Goal: Task Accomplishment & Management: Complete application form

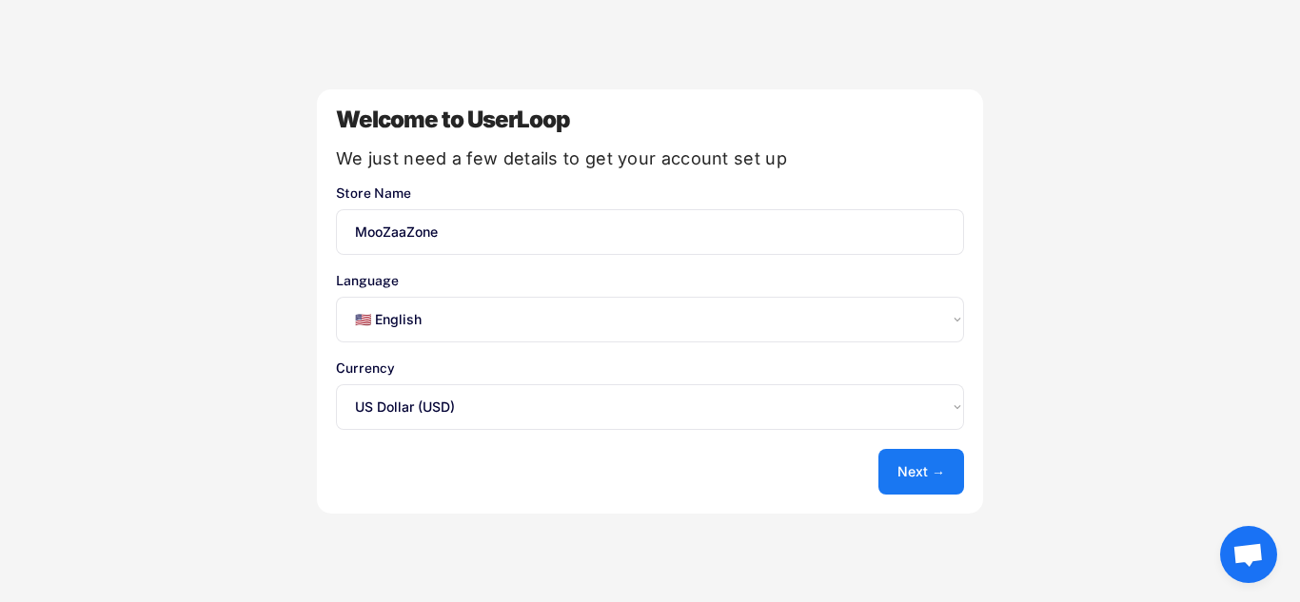
select select ""en""
select select ""1348695171700984260__LOOKUP__1635527639547x175194367885836100""
click at [910, 470] on button "Next →" at bounding box center [921, 472] width 86 height 46
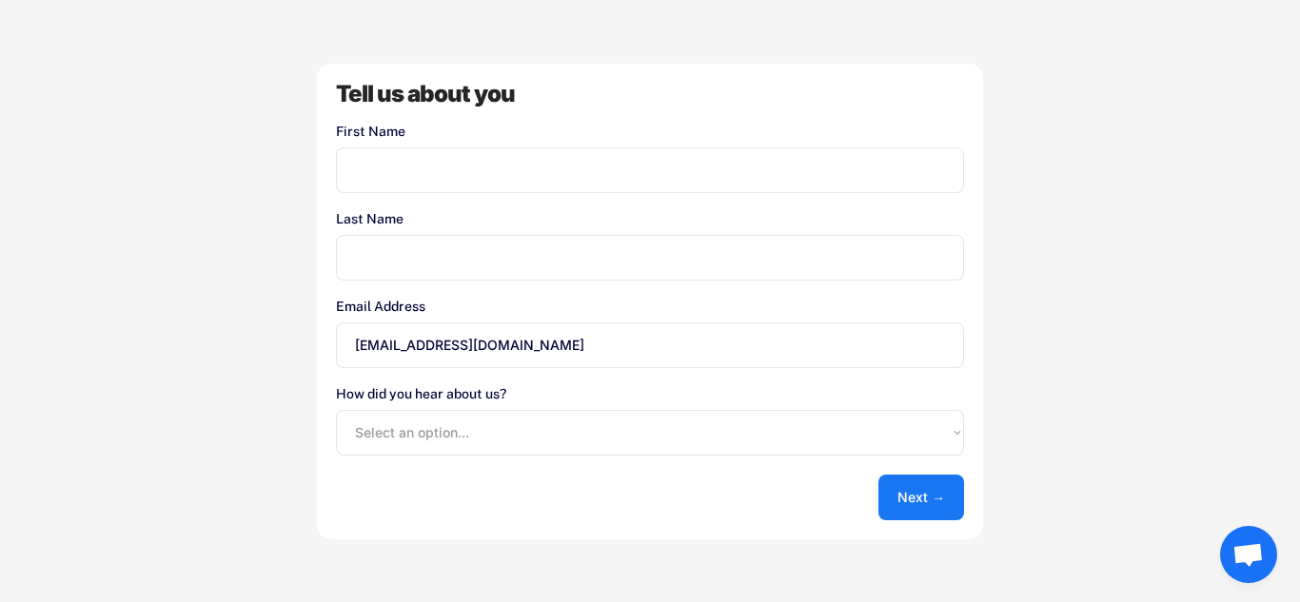
click at [453, 176] on input "input" at bounding box center [650, 170] width 628 height 46
click at [423, 179] on input "input" at bounding box center [650, 170] width 628 height 46
click at [482, 433] on select "Select an option... Shopify App Store Google UserLoop Blog Referred by a friend…" at bounding box center [650, 433] width 628 height 46
select select ""shopify_app_store""
click at [336, 410] on select "Select an option... Shopify App Store Google UserLoop Blog Referred by a friend…" at bounding box center [650, 433] width 628 height 46
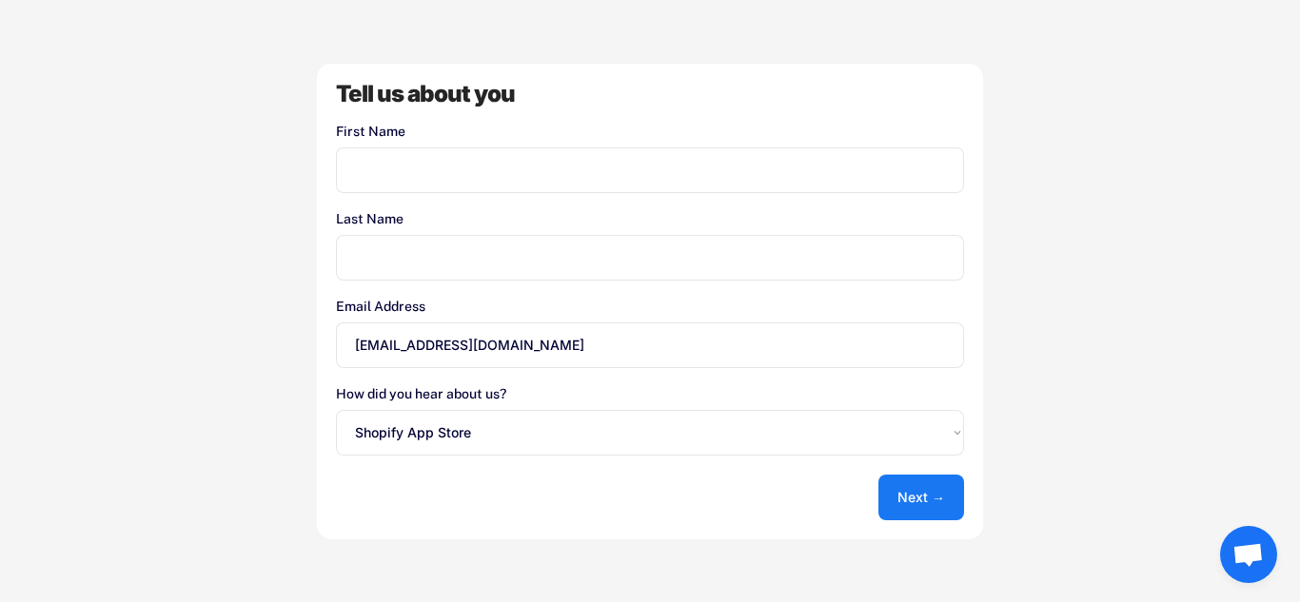
click at [440, 169] on input "input" at bounding box center [650, 170] width 628 height 46
type input "Ahmed"
click at [397, 263] on input "input" at bounding box center [650, 258] width 628 height 46
type input "Hamde"
click at [925, 506] on button "Next →" at bounding box center [921, 498] width 86 height 46
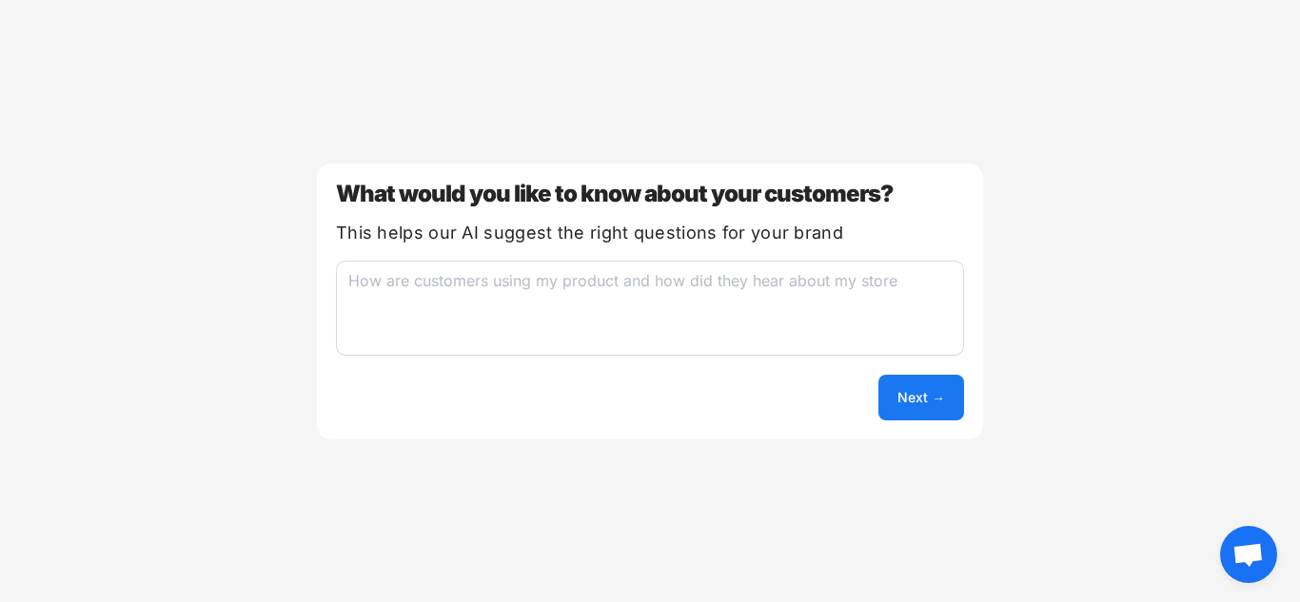
click at [912, 399] on button "Next →" at bounding box center [921, 398] width 86 height 46
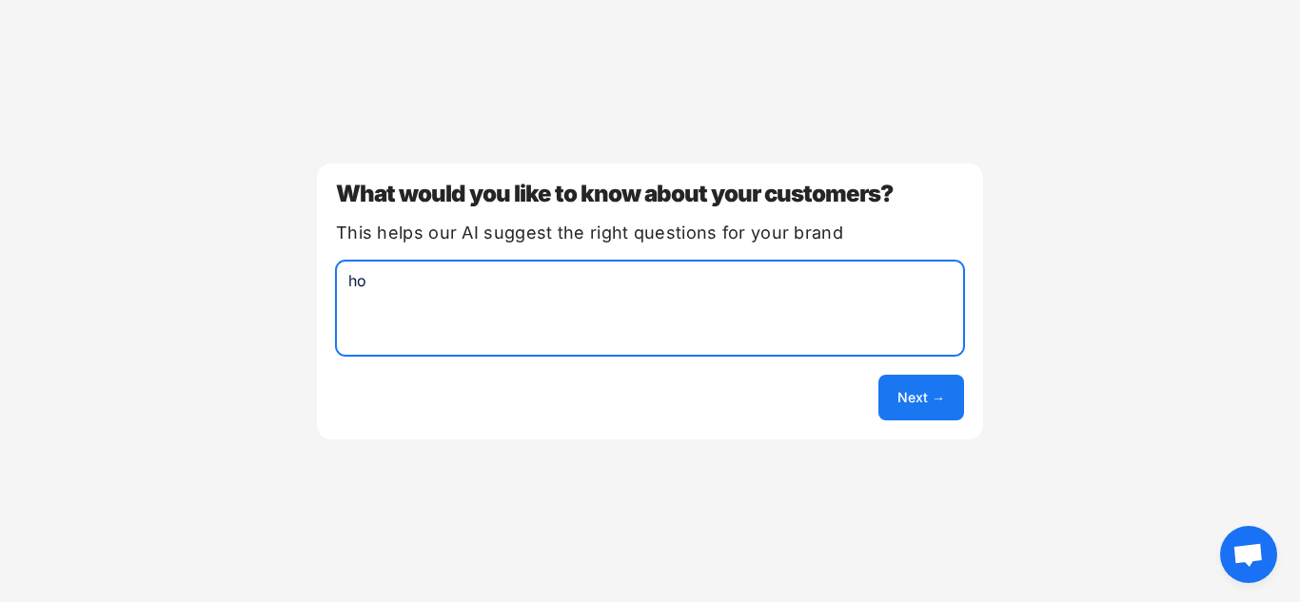
type textarea "h"
type textarea "how are customers use product"
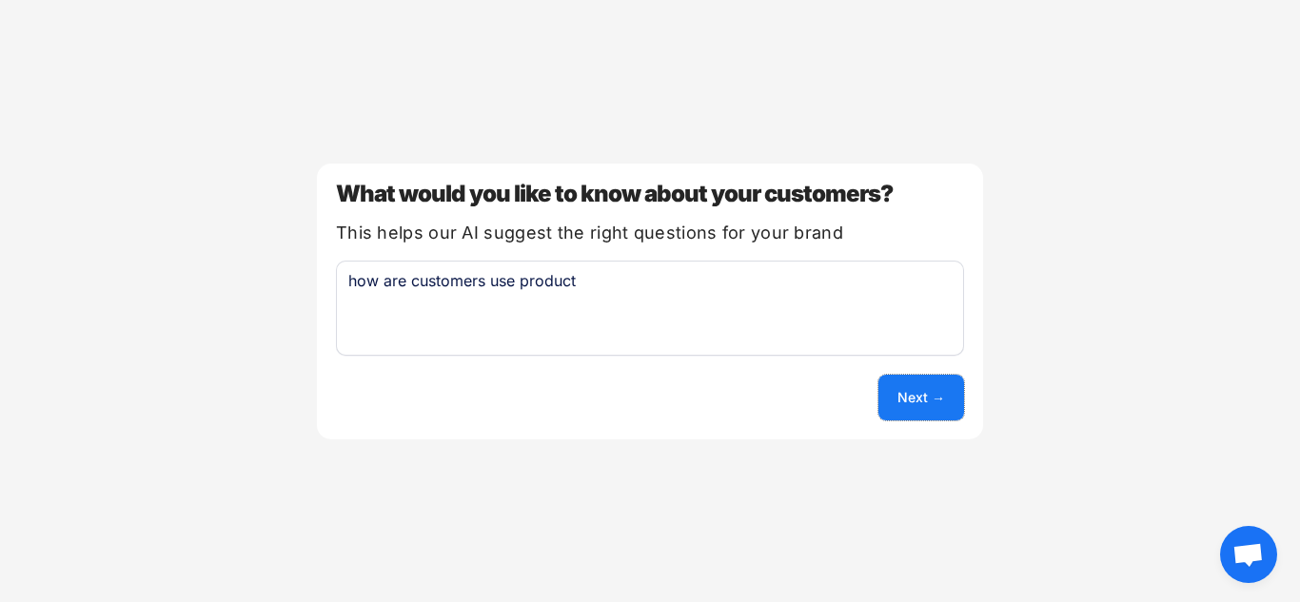
click at [959, 406] on button "Next →" at bounding box center [921, 398] width 86 height 46
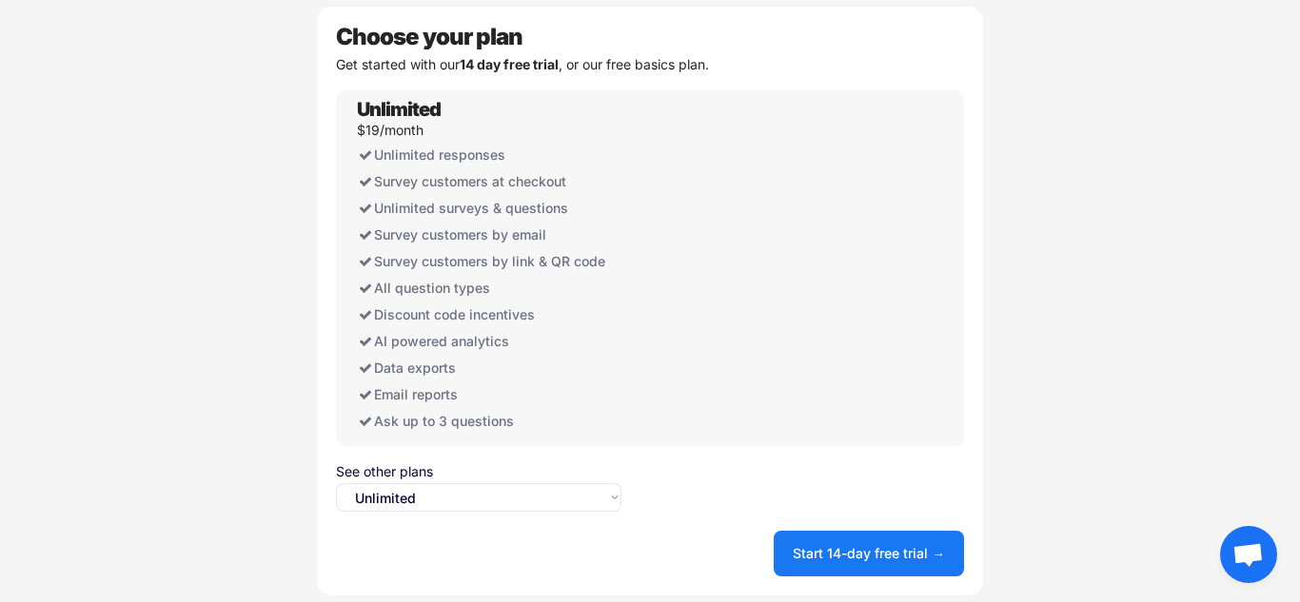
click at [381, 499] on select "Select an option... Unlimited Free" at bounding box center [478, 497] width 285 height 29
select select ""free0""
click at [336, 483] on select "Select an option... Unlimited Free" at bounding box center [478, 497] width 285 height 29
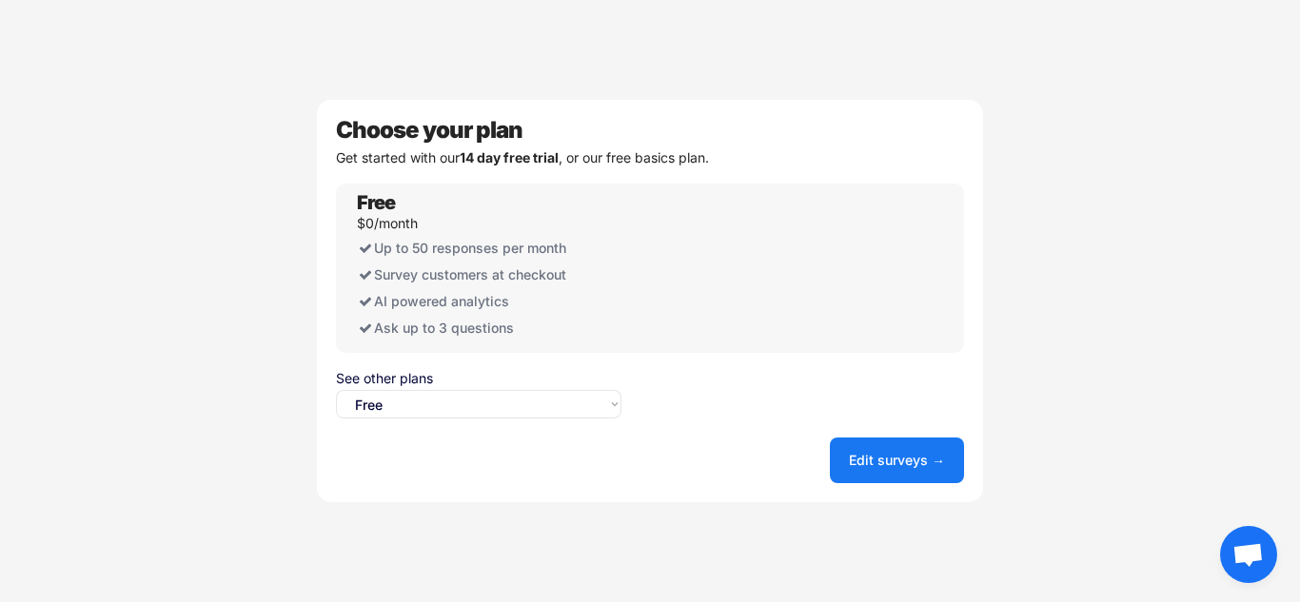
click at [870, 459] on button "Edit surveys →" at bounding box center [897, 461] width 134 height 46
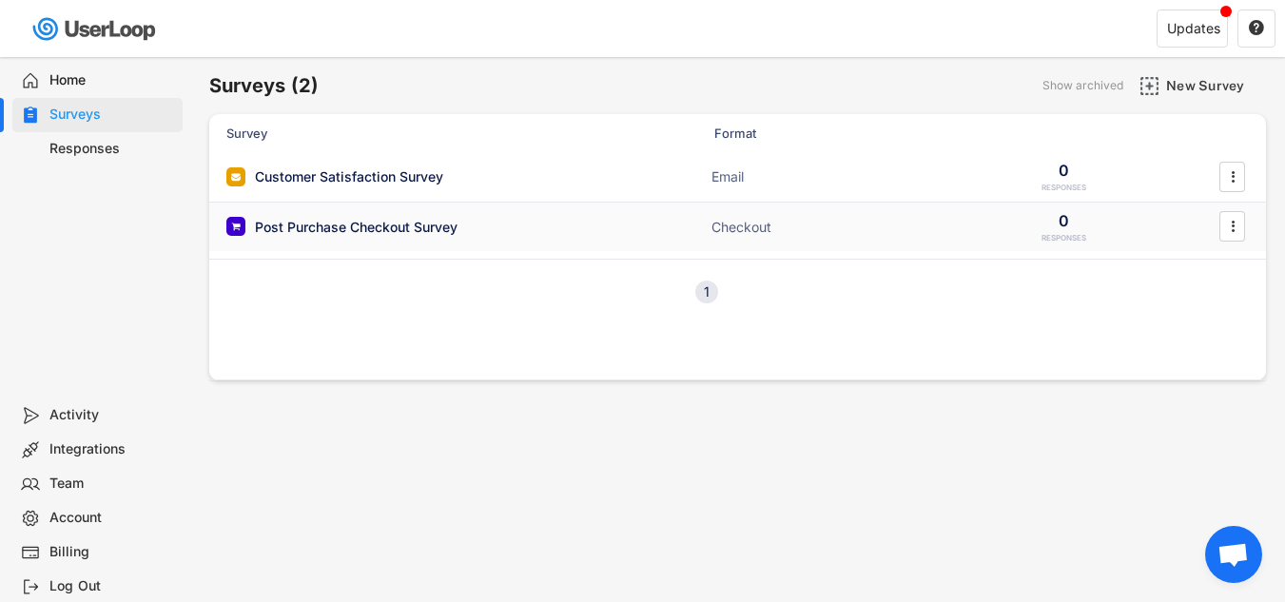
click at [604, 229] on div "Post Purchase Checkout Survey" at bounding box center [416, 226] width 381 height 19
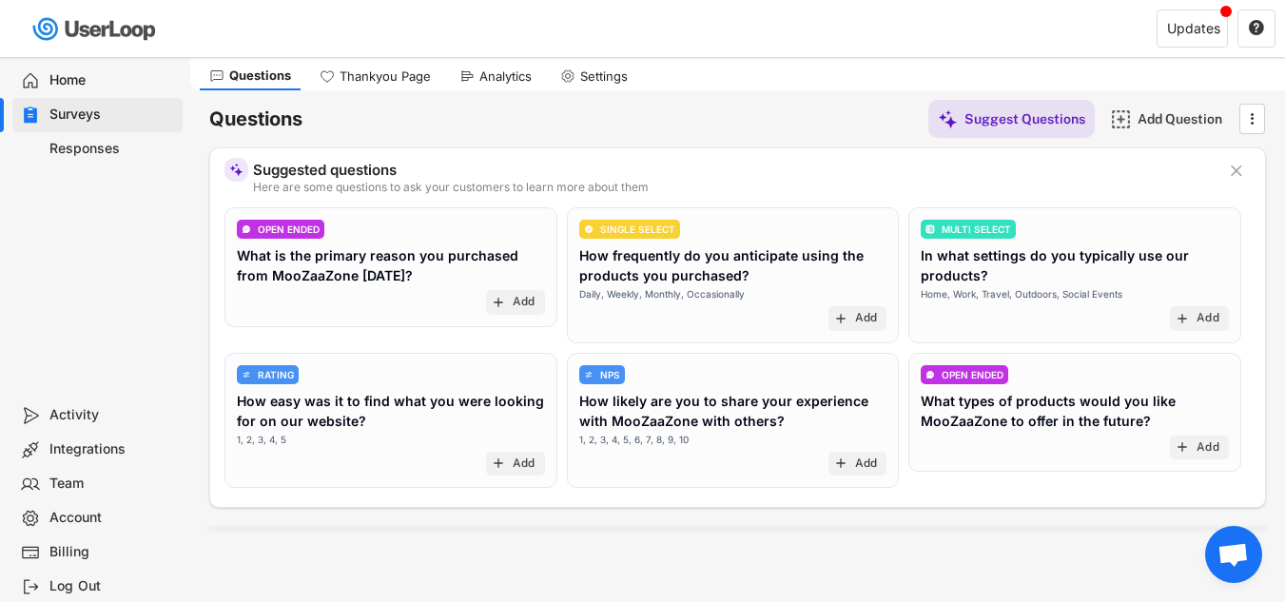
scroll to position [116, 0]
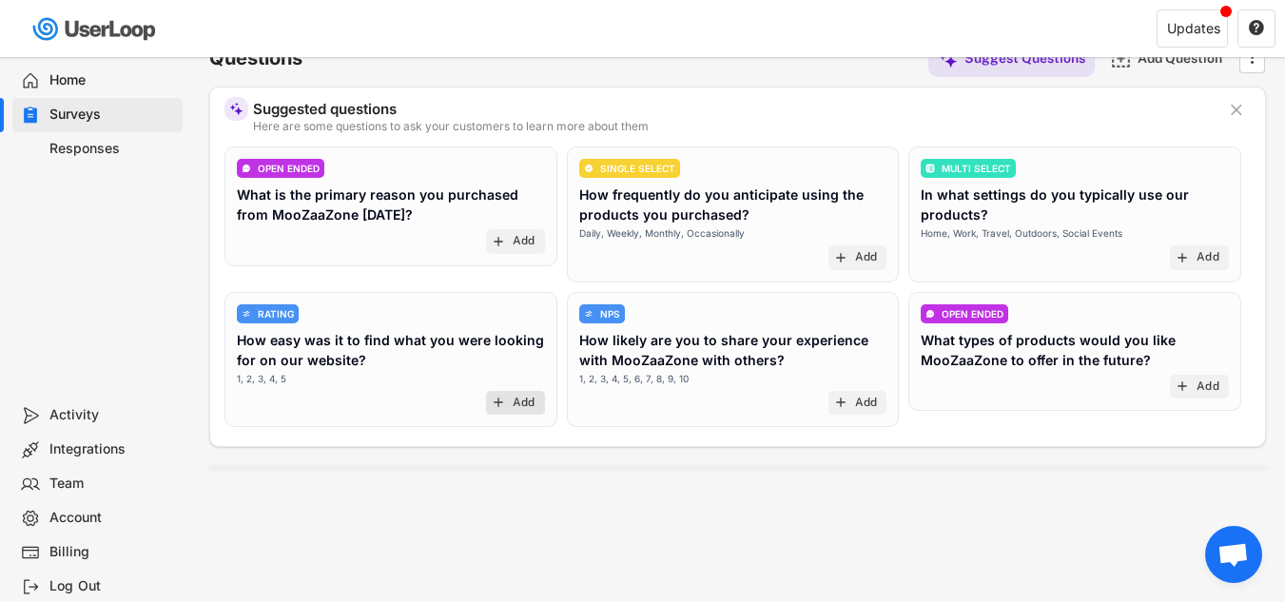
click at [509, 400] on div "add Add" at bounding box center [515, 403] width 59 height 25
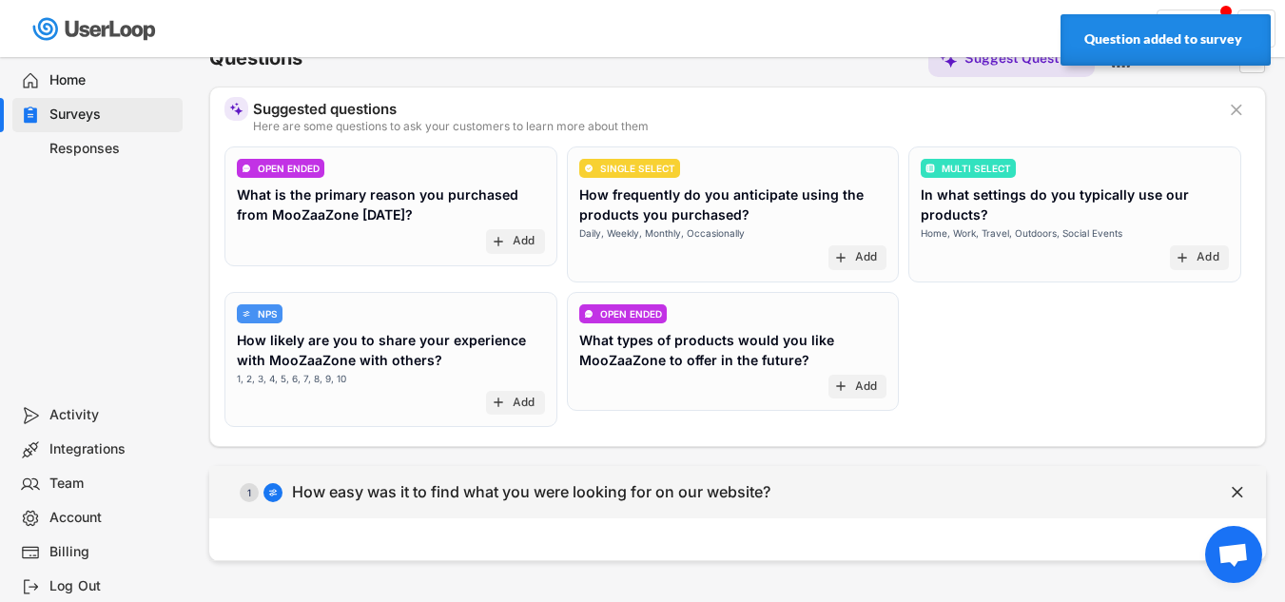
click at [369, 503] on div "  1 How easy was it to find what you were looking for on our website?" at bounding box center [690, 492] width 962 height 43
select select ""1_5""
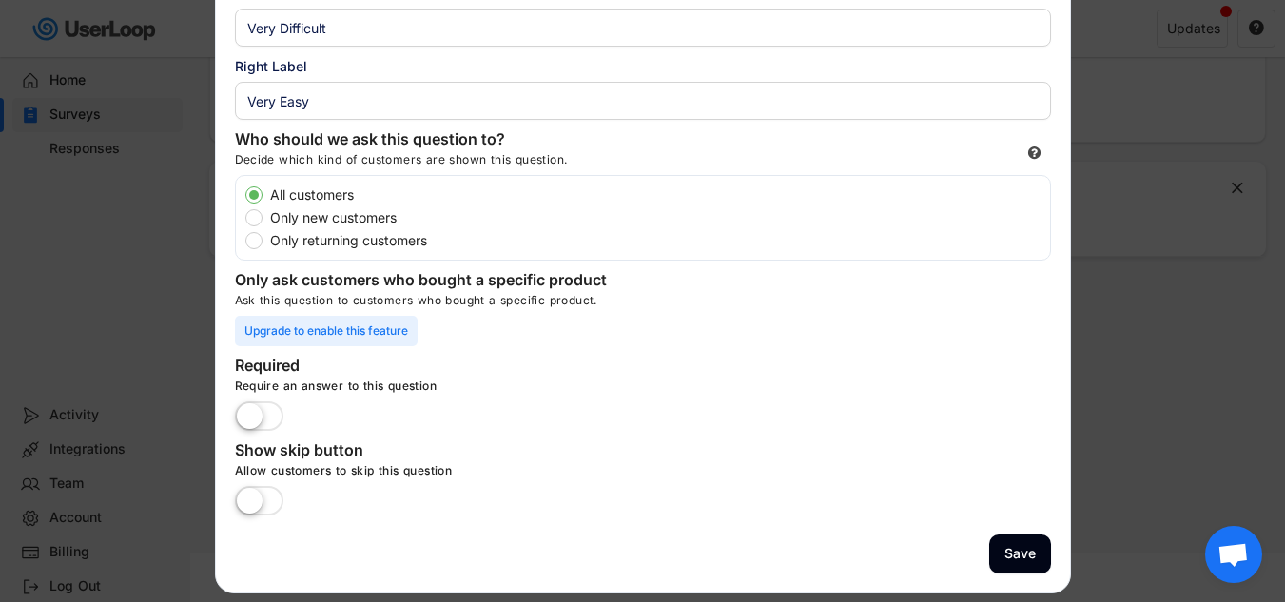
scroll to position [429, 0]
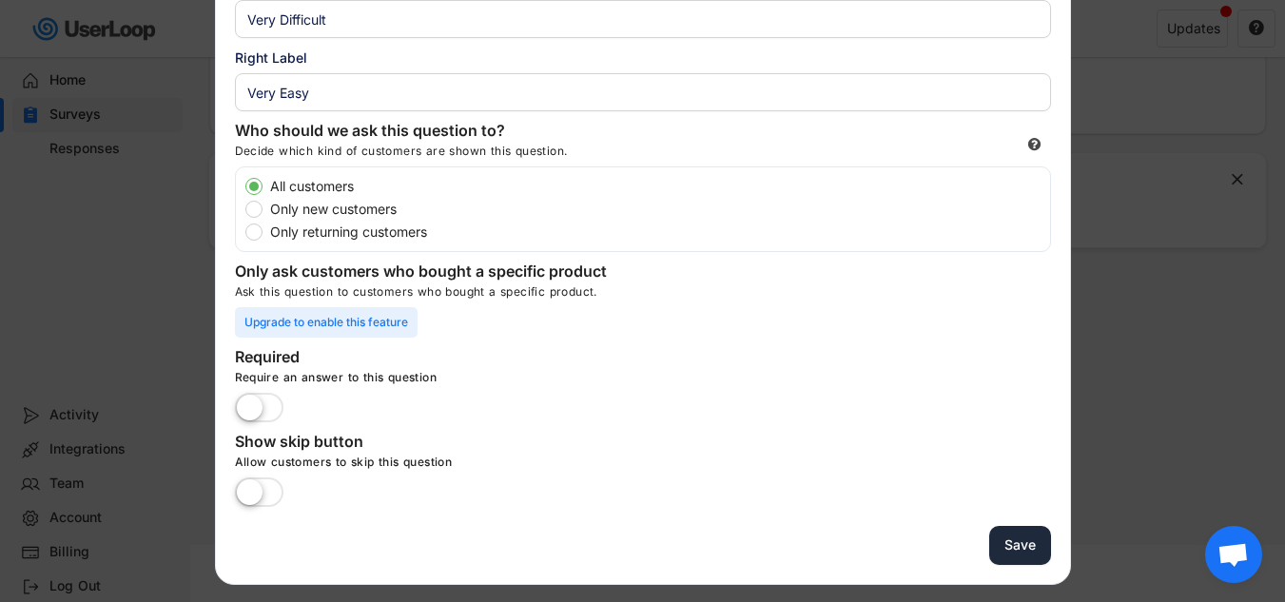
click at [1009, 545] on button "Save" at bounding box center [1020, 545] width 62 height 39
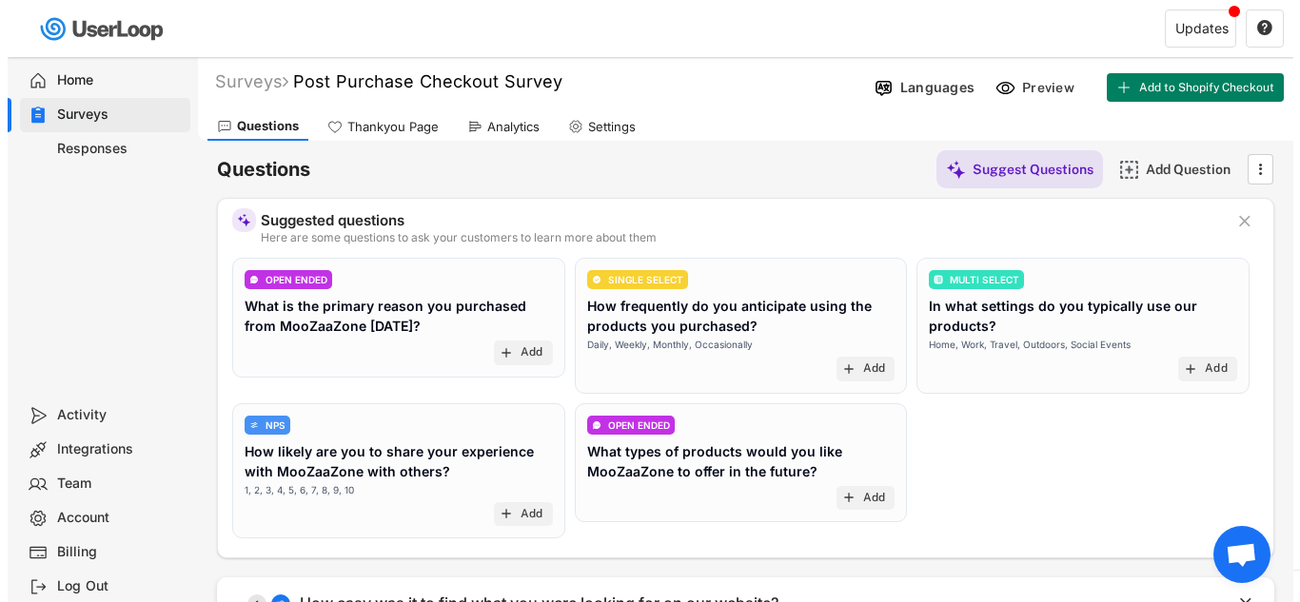
scroll to position [0, 0]
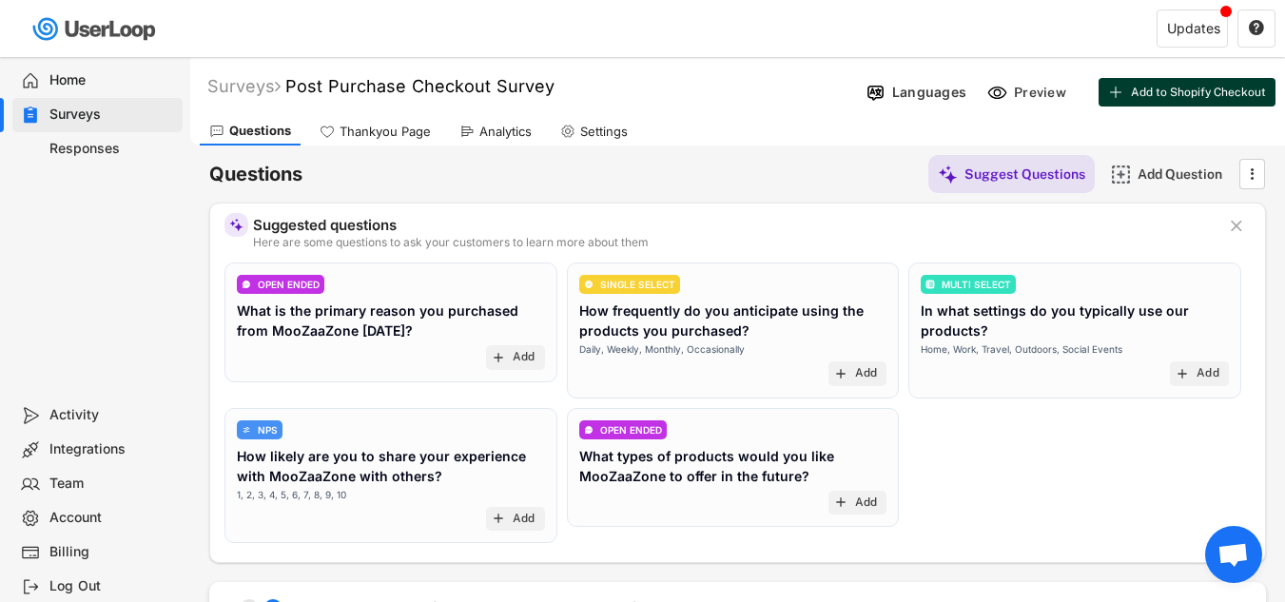
click at [1174, 99] on button "Add to Shopify Checkout" at bounding box center [1187, 92] width 177 height 29
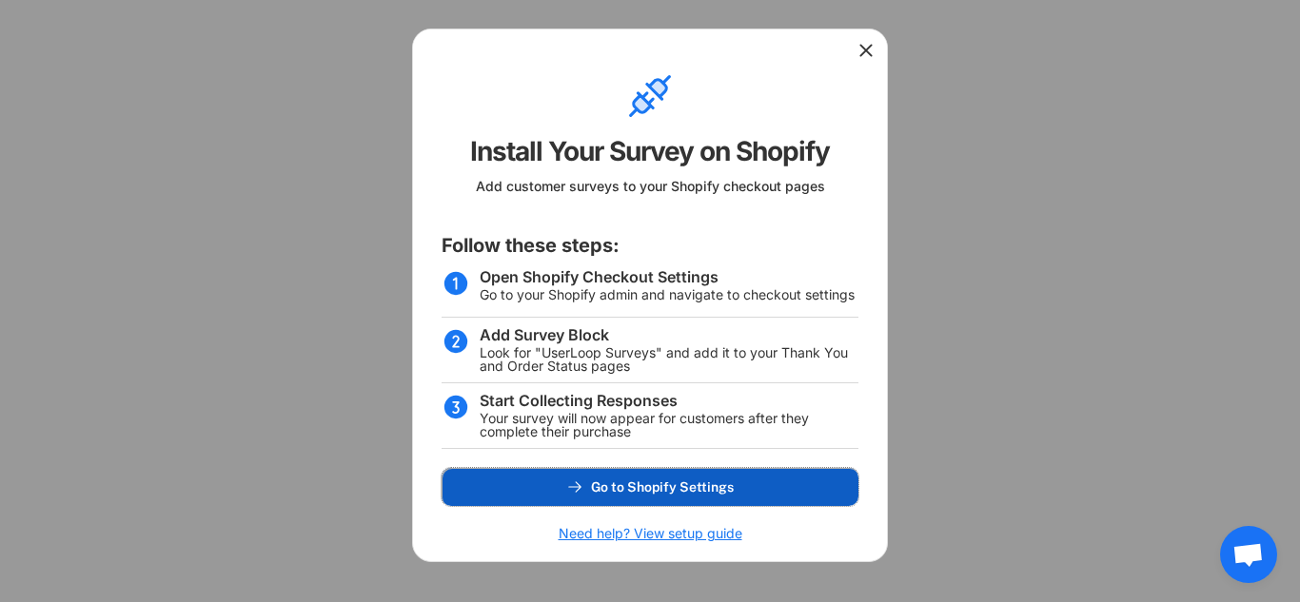
click at [688, 481] on span "Go to Shopify Settings" at bounding box center [662, 486] width 143 height 13
